Goal: Information Seeking & Learning: Learn about a topic

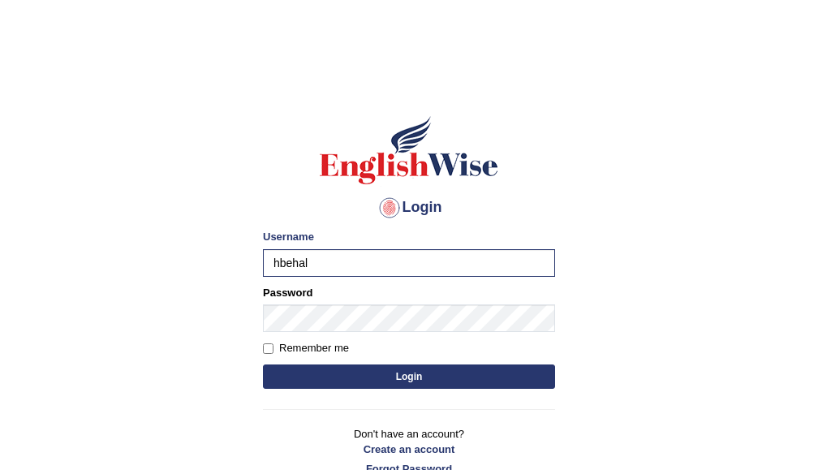
click at [263, 364] on button "Login" at bounding box center [409, 376] width 292 height 24
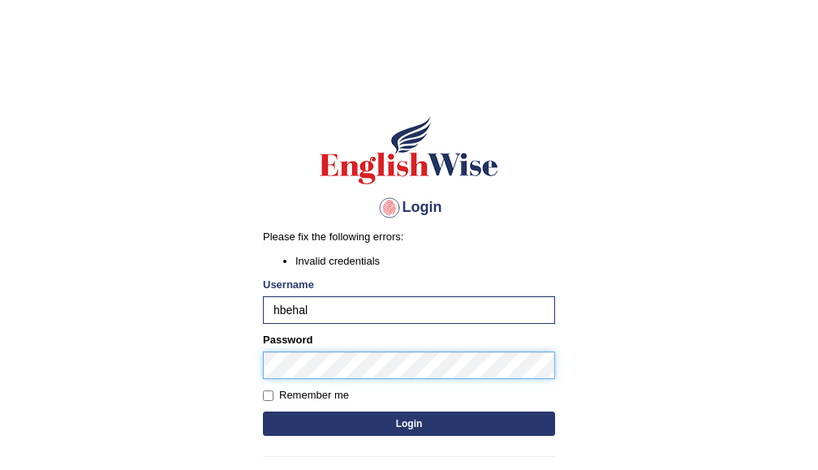
click at [263, 411] on button "Login" at bounding box center [409, 423] width 292 height 24
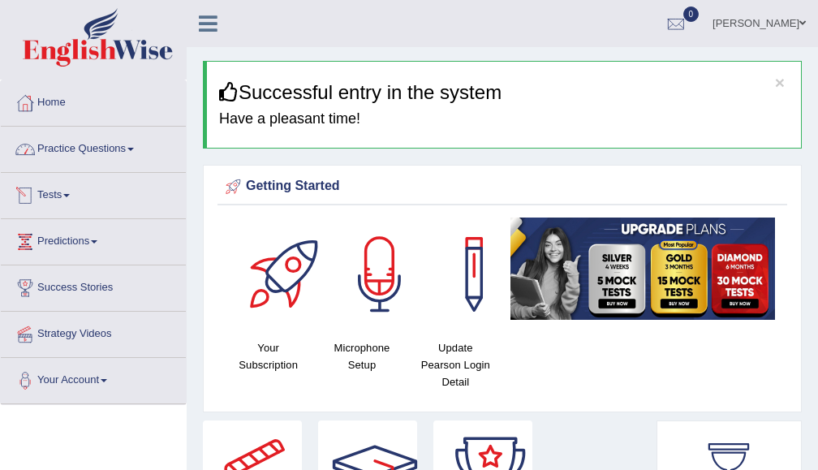
click at [83, 144] on link "Practice Questions" at bounding box center [93, 147] width 185 height 41
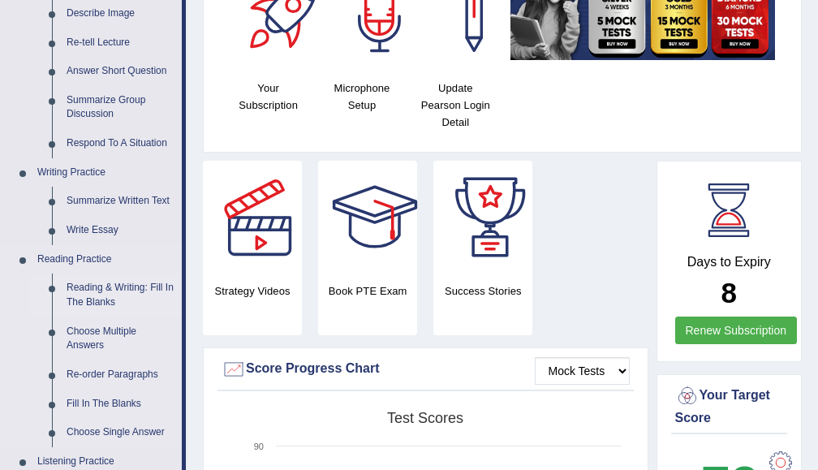
scroll to position [346, 0]
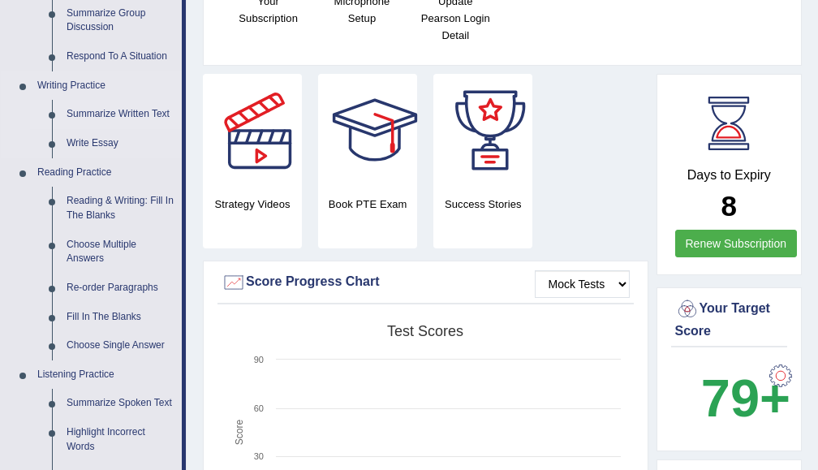
click at [104, 110] on link "Summarize Written Text" at bounding box center [120, 114] width 122 height 29
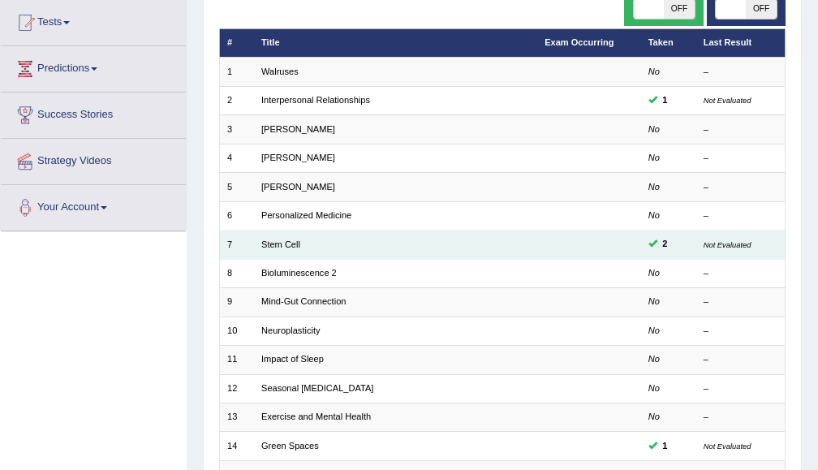
scroll to position [346, 0]
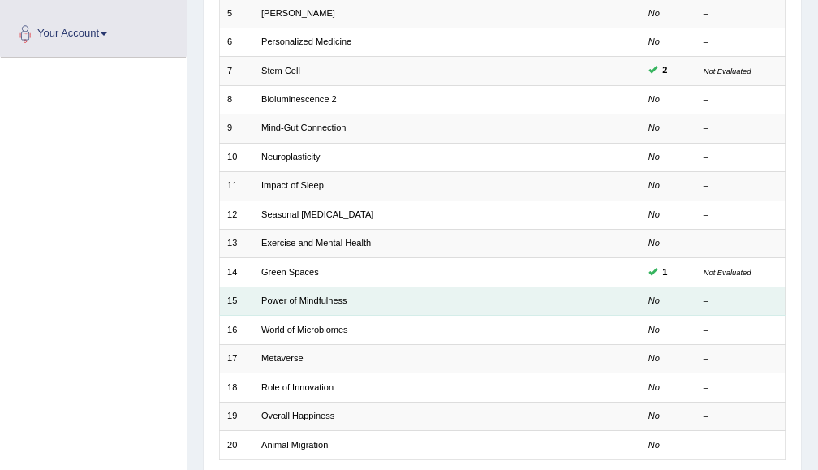
click at [269, 306] on td "Power of Mindfulness" at bounding box center [395, 300] width 283 height 28
click at [323, 293] on td "Power of Mindfulness" at bounding box center [395, 300] width 283 height 28
click at [310, 299] on link "Power of Mindfulness" at bounding box center [304, 300] width 86 height 10
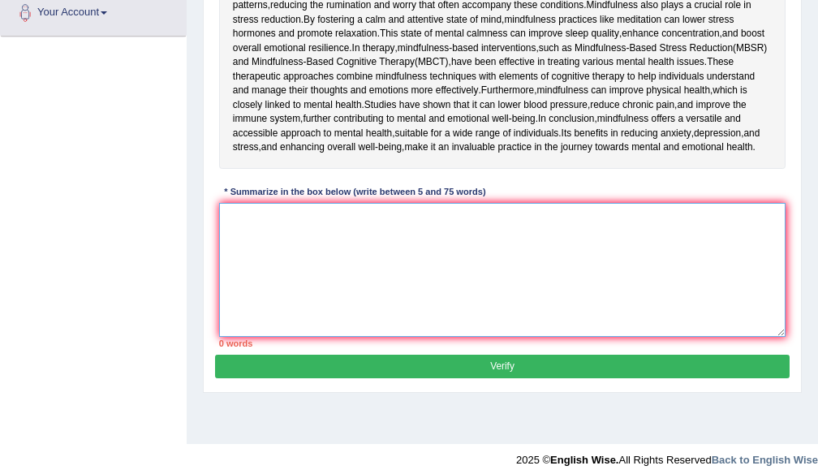
click at [418, 337] on textarea at bounding box center [502, 270] width 567 height 134
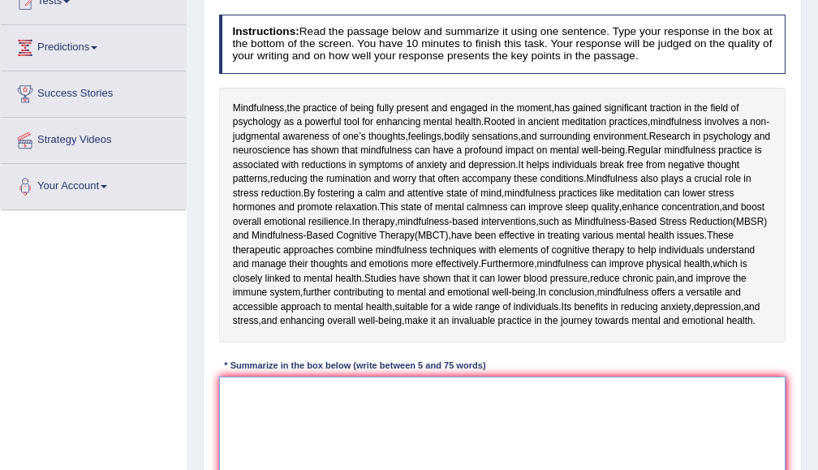
scroll to position [281, 0]
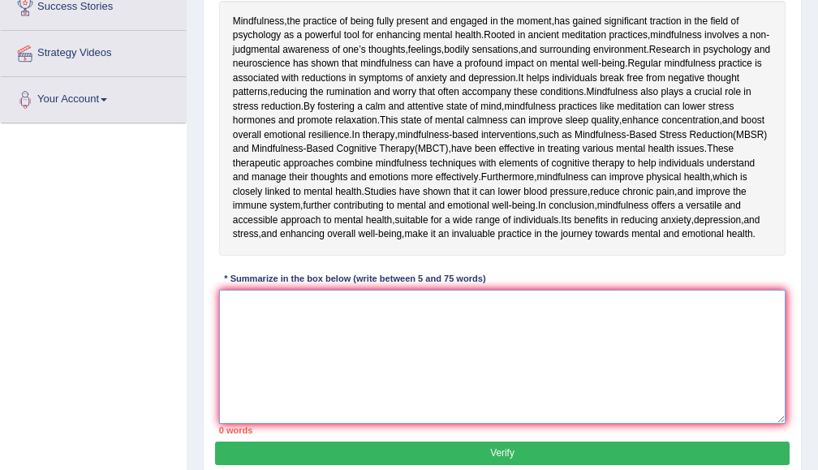
click at [337, 423] on textarea at bounding box center [502, 357] width 567 height 134
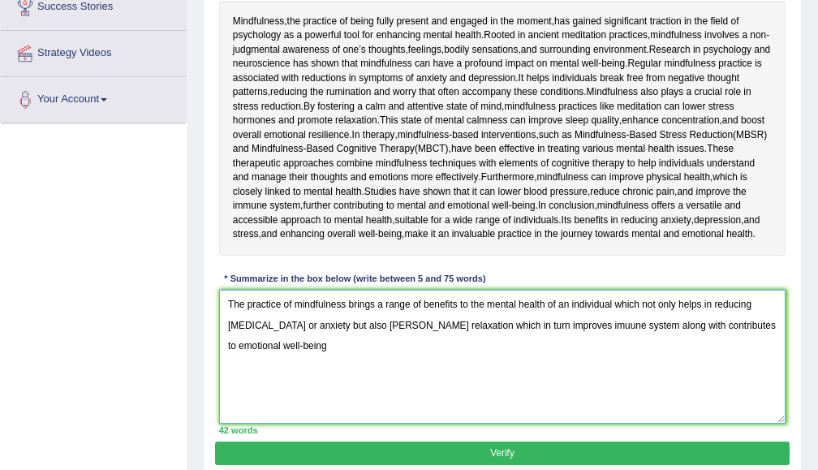
scroll to position [367, 0]
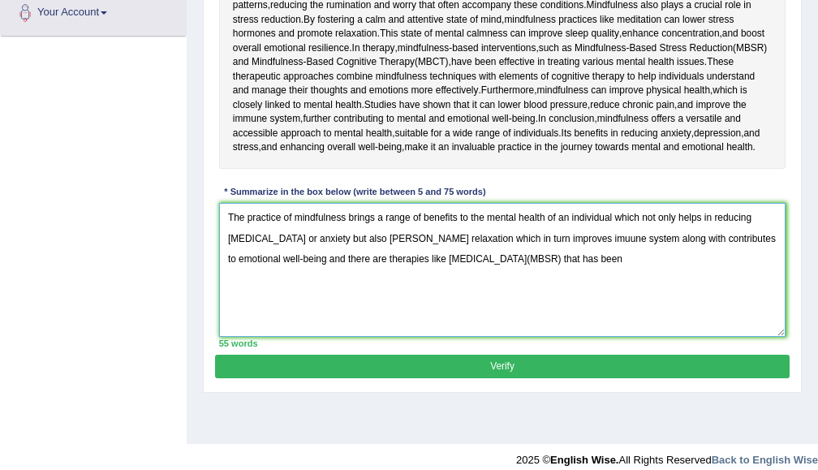
click at [568, 337] on textarea "The practice of mindfulness brings a range of benefits to the mental health of …" at bounding box center [502, 270] width 567 height 134
click at [664, 337] on textarea "The practice of mindfulness brings a range of benefits to the mental health of …" at bounding box center [502, 270] width 567 height 134
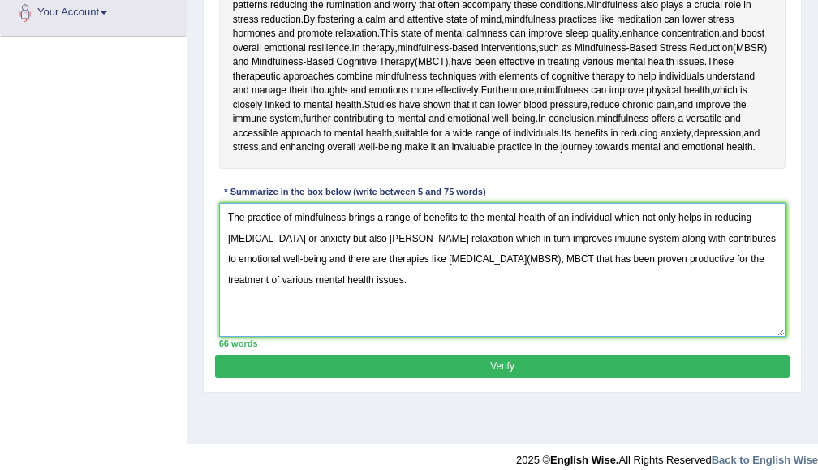
click at [321, 337] on textarea "The practice of mindfulness brings a range of benefits to the mental health of …" at bounding box center [502, 270] width 567 height 134
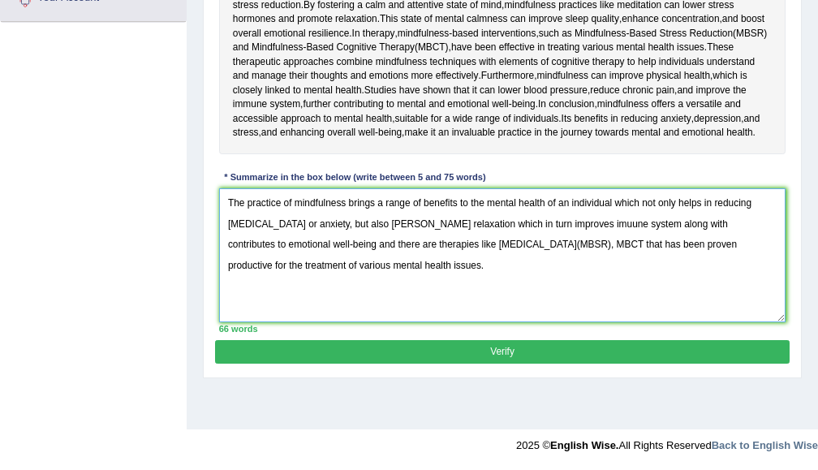
type textarea "The practice of mindfulness brings a range of benefits to the mental health of …"
click at [411, 363] on button "Verify" at bounding box center [501, 352] width 573 height 24
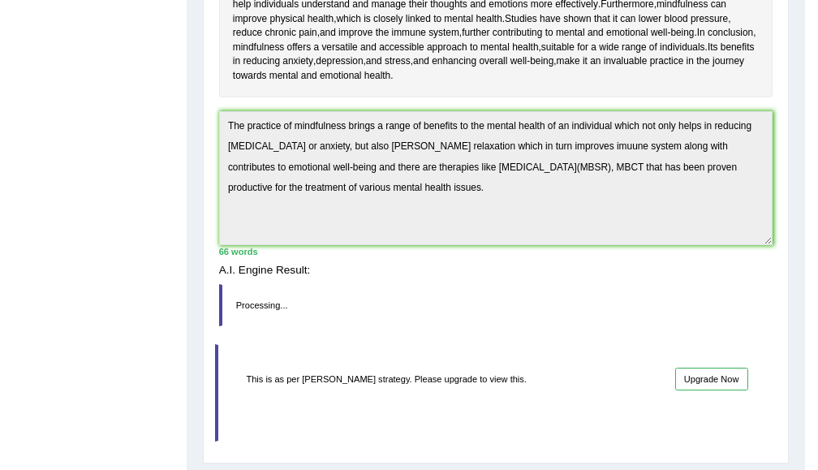
scroll to position [448, 0]
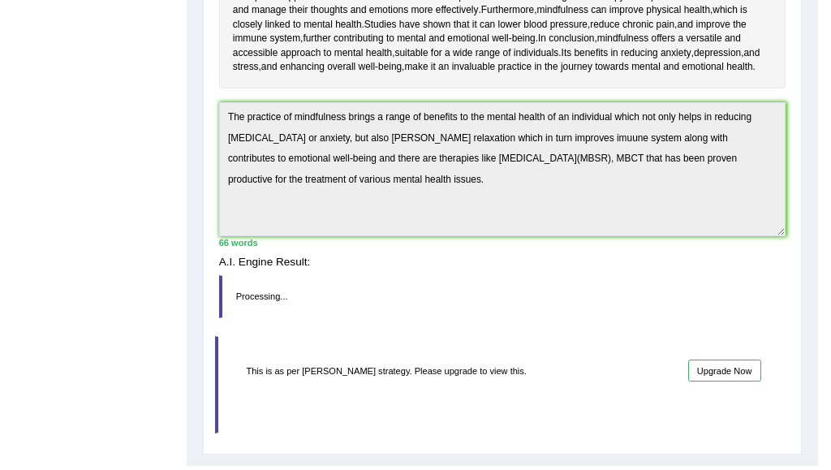
click at [411, 391] on div "This is as per English Wise's strategy. Please upgrade to view this. Upgrade Now" at bounding box center [503, 370] width 542 height 41
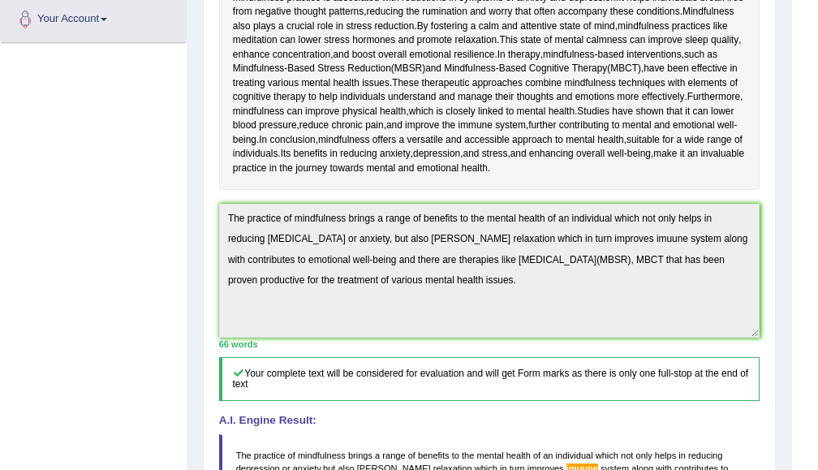
scroll to position [707, 0]
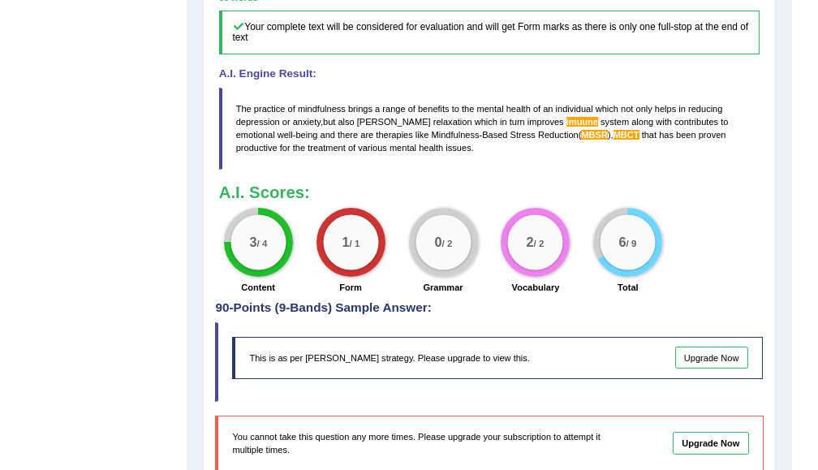
click at [738, 297] on div "3 / 4 Content 1 / 1 Form 0 / 2 Grammar 2 / 2 Vocabulary 6 / 9 Total" at bounding box center [489, 252] width 555 height 89
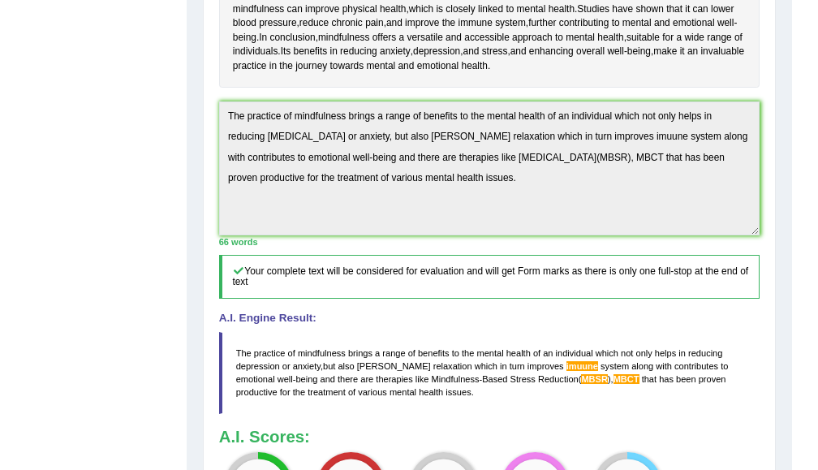
scroll to position [30, 0]
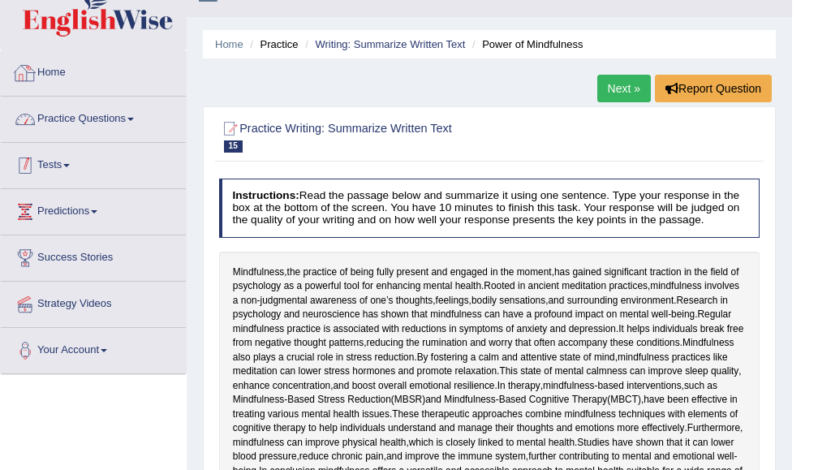
click at [118, 109] on link "Practice Questions" at bounding box center [93, 117] width 185 height 41
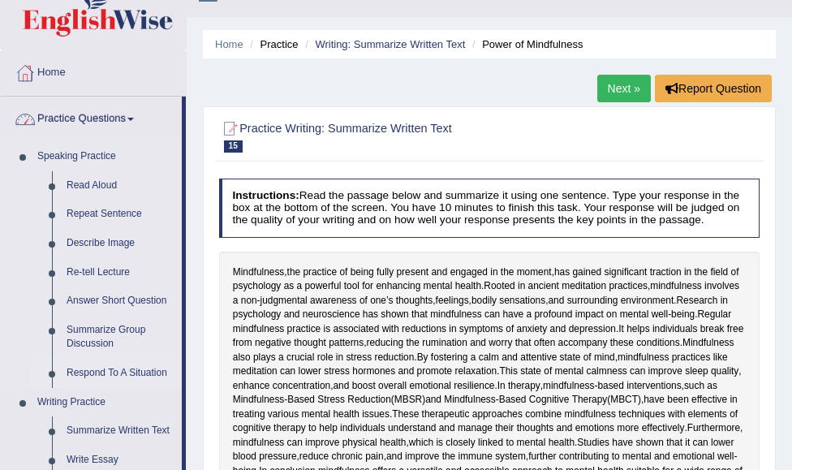
scroll to position [204, 0]
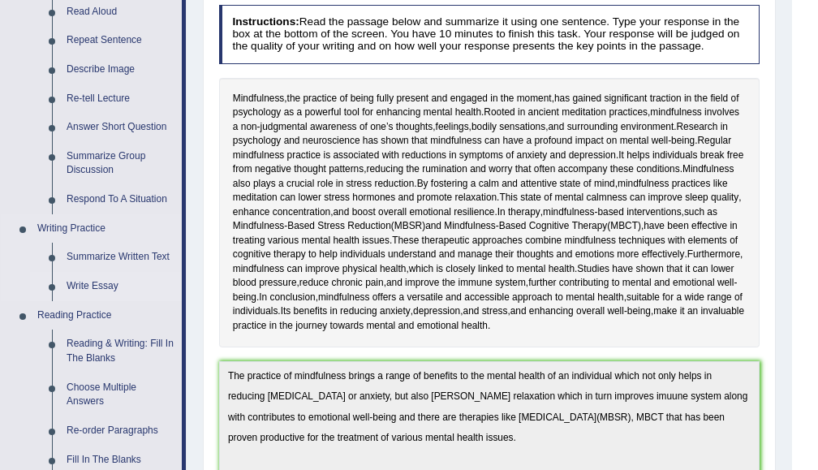
click at [101, 284] on link "Write Essay" at bounding box center [120, 286] width 122 height 29
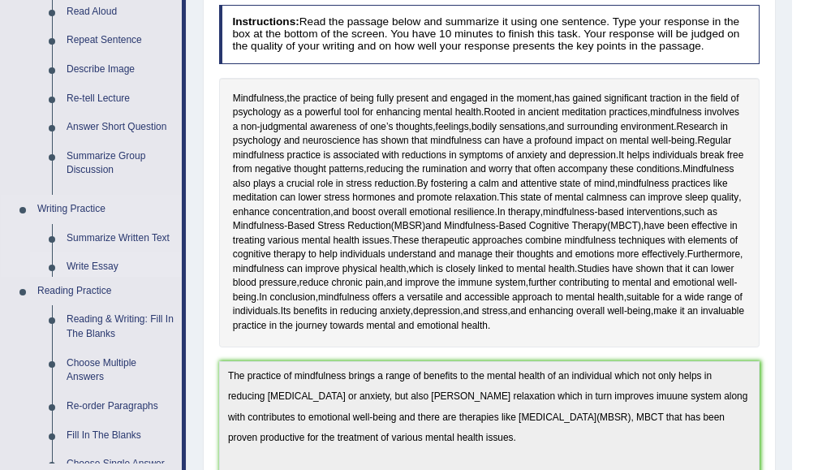
click at [101, 284] on link "Reading Practice" at bounding box center [106, 291] width 152 height 29
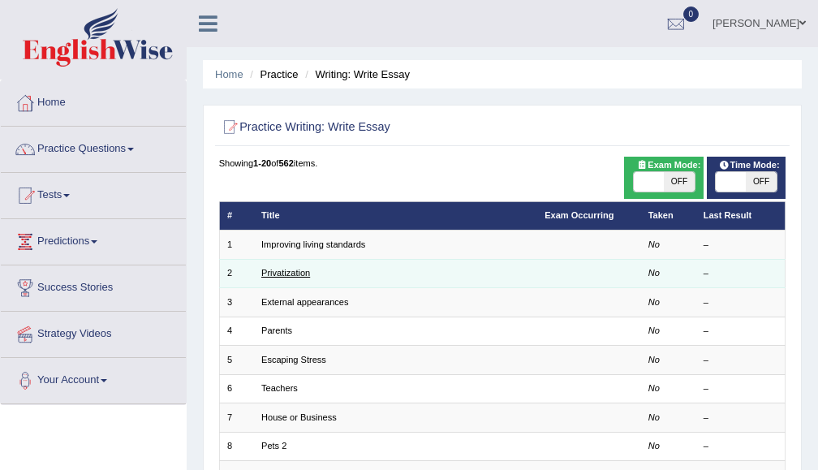
click at [298, 273] on link "Privatization" at bounding box center [285, 273] width 49 height 10
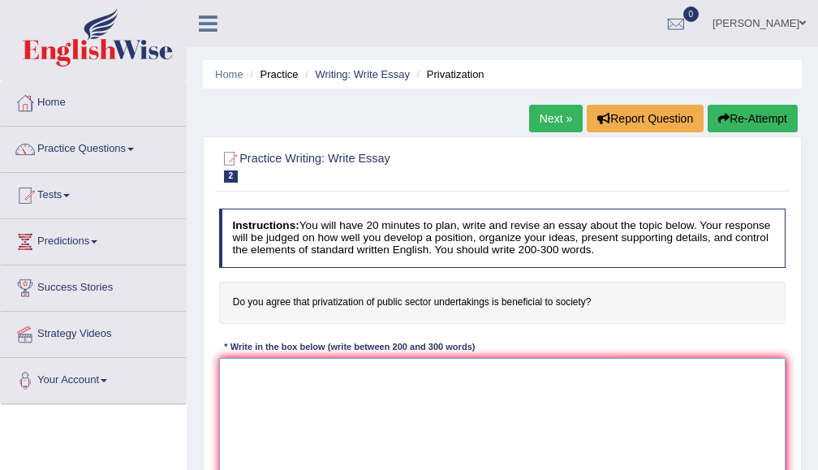
click at [333, 393] on textarea at bounding box center [502, 425] width 567 height 134
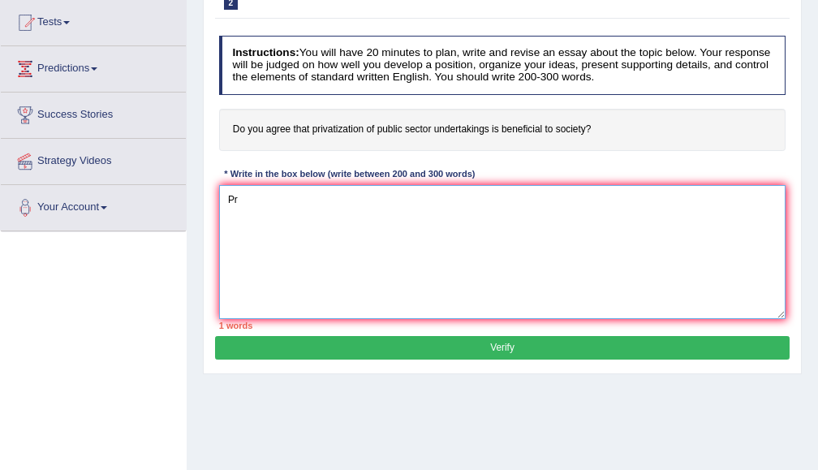
type textarea "P"
